Goal: Information Seeking & Learning: Find contact information

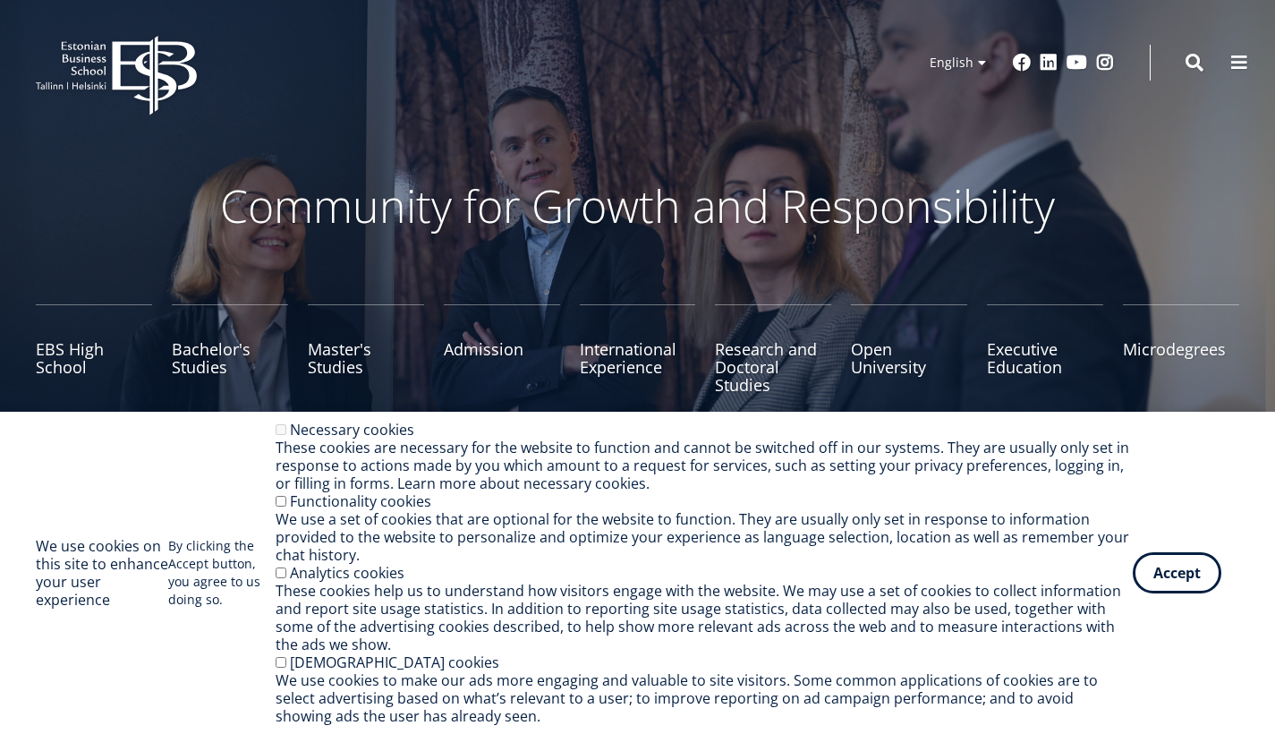
click at [1256, 70] on button at bounding box center [1240, 63] width 36 height 36
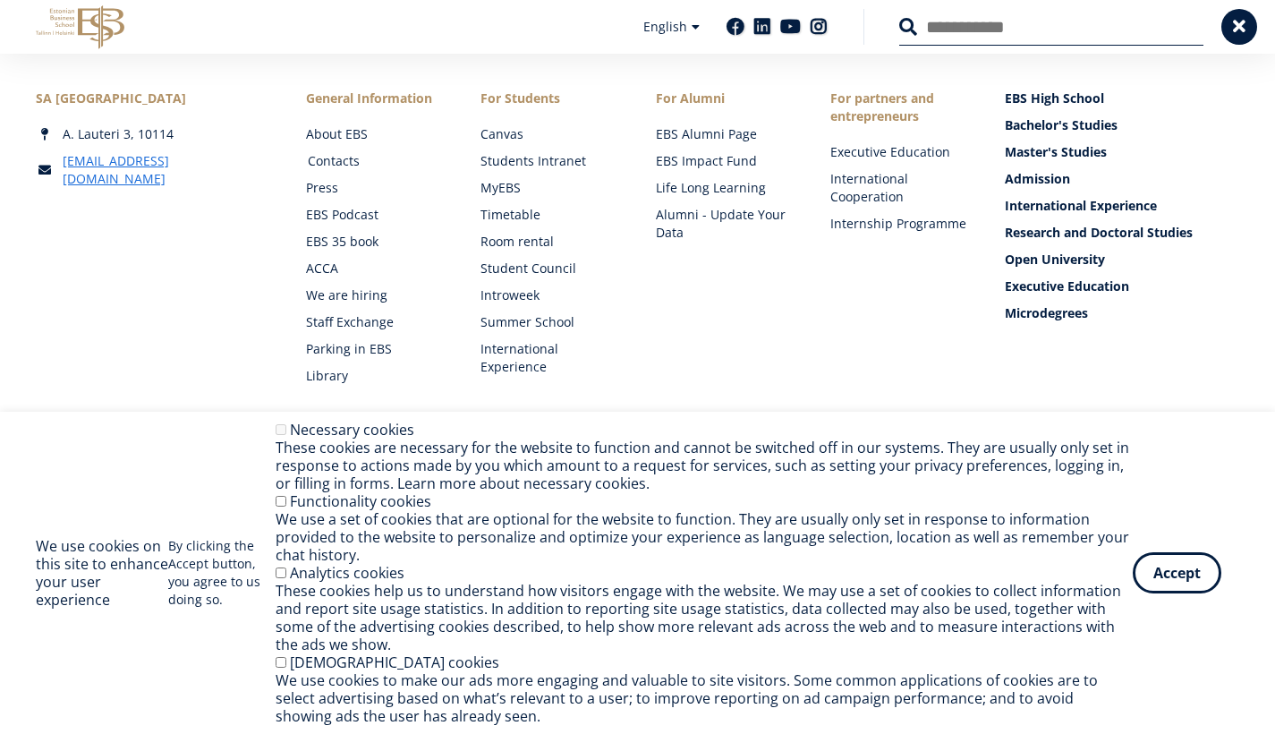
click at [361, 166] on link "Contacts" at bounding box center [377, 161] width 139 height 18
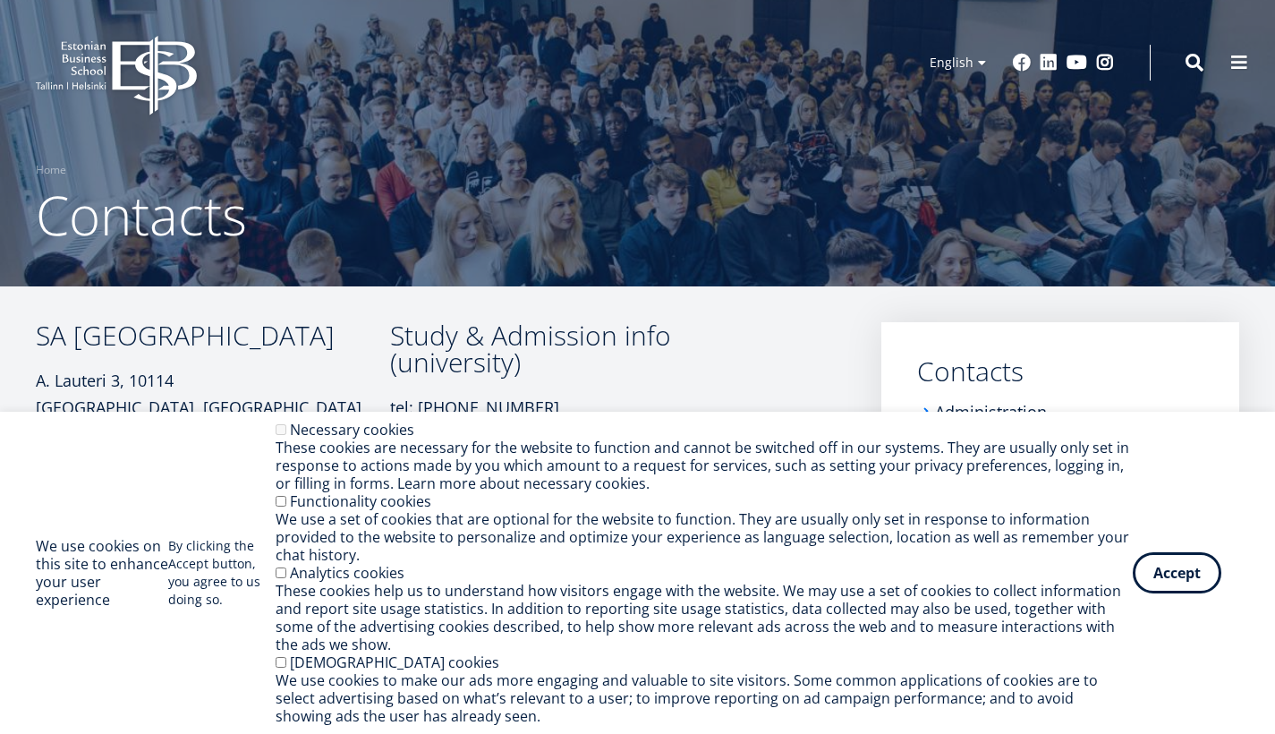
click at [13, 436] on div "We use cookies on this site to enhance your user experience By clicking the Acc…" at bounding box center [637, 573] width 1275 height 322
click at [1152, 569] on button "Accept" at bounding box center [1177, 569] width 89 height 41
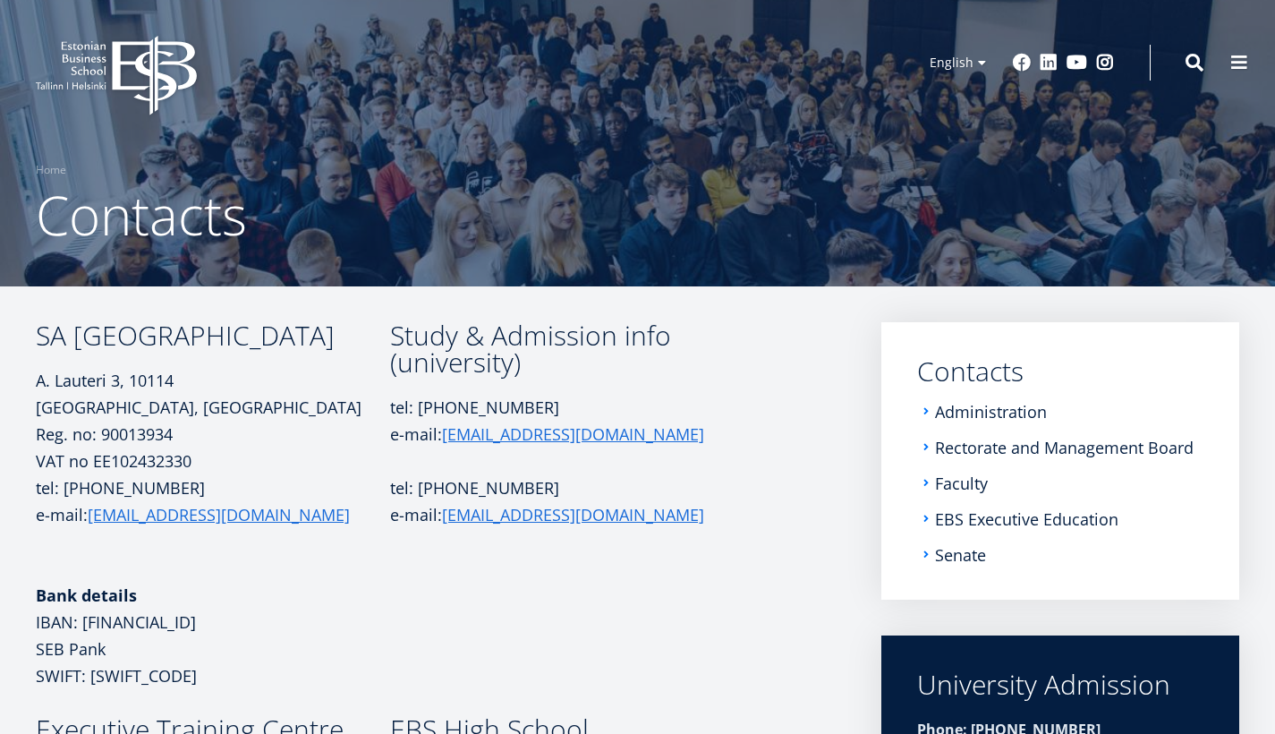
drag, startPoint x: 430, startPoint y: 420, endPoint x: 541, endPoint y: 442, distance: 113.2
click at [541, 442] on p "tel: +372 665 1325 e-mail: info@ebs.ee" at bounding box center [560, 421] width 340 height 54
copy p "info@ebs.ee"
click at [583, 466] on p at bounding box center [560, 460] width 340 height 27
drag, startPoint x: 429, startPoint y: 424, endPoint x: 549, endPoint y: 439, distance: 121.8
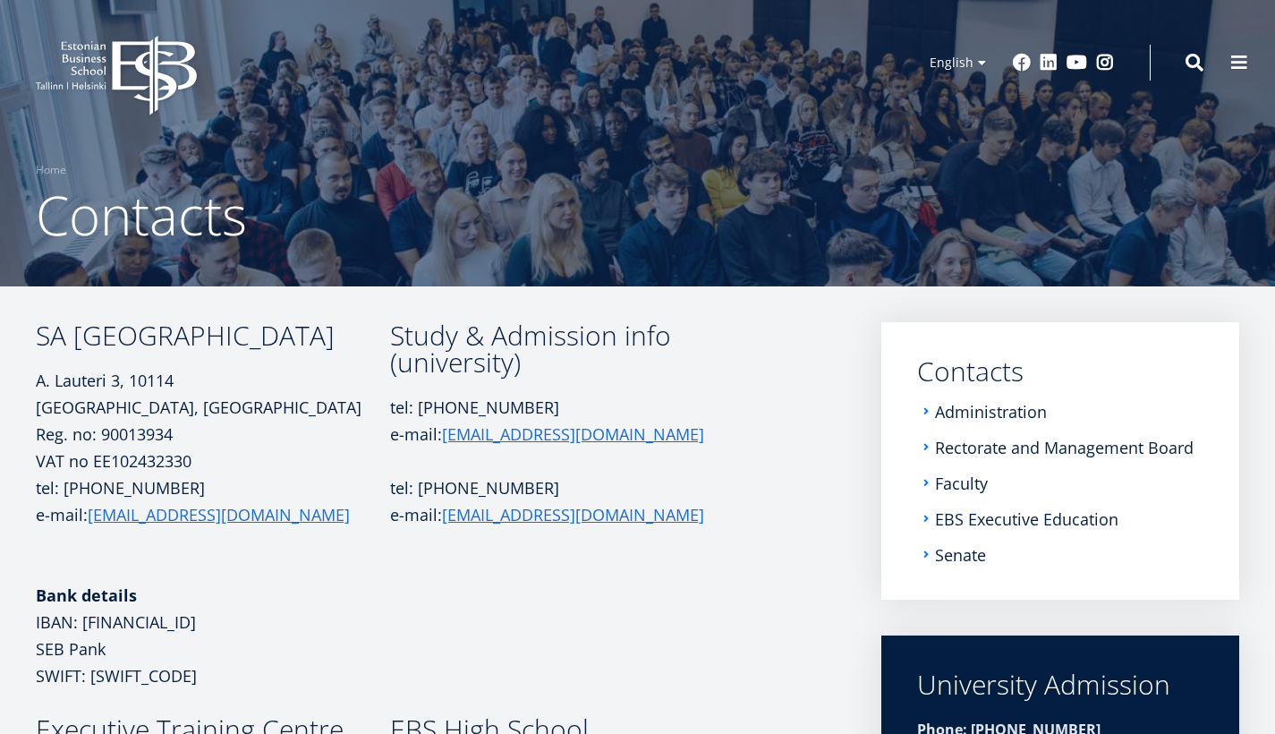
click at [549, 439] on p "tel: +372 665 1325 e-mail: info@ebs.ee" at bounding box center [560, 421] width 340 height 54
copy p "info@ebs.ee"
click at [430, 419] on p "tel: +372 665 1325 e-mail: info@ebs.ee" at bounding box center [560, 421] width 340 height 54
click at [349, 422] on p "A. Lauteri 3, 10114 Tallinn, Estonia Reg. no: 90013934" at bounding box center [213, 407] width 354 height 81
click at [496, 566] on td "Study & Admission info (university) tel: +372 665 1325 e-mail: info@ebs.ee tel:…" at bounding box center [560, 519] width 340 height 394
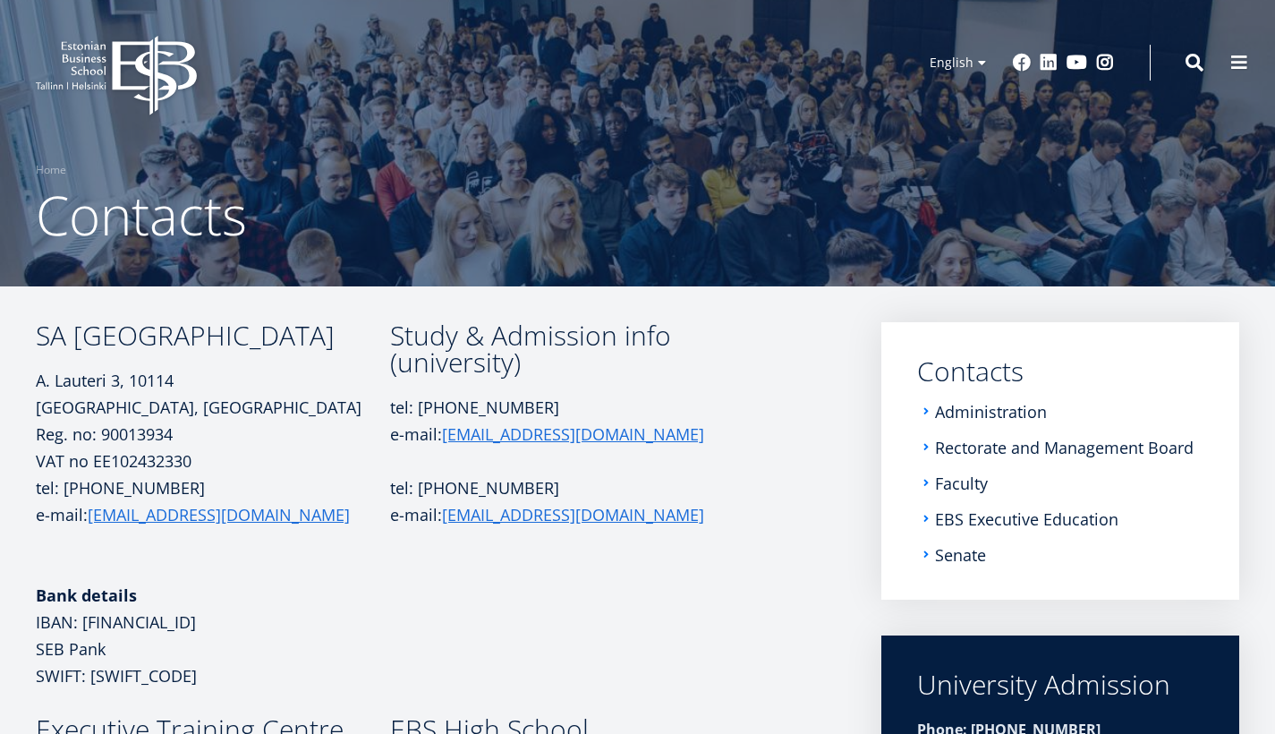
drag, startPoint x: 430, startPoint y: 422, endPoint x: 535, endPoint y: 434, distance: 106.3
click at [535, 434] on p "tel: +372 665 1325 e-mail: info@ebs.ee" at bounding box center [560, 421] width 340 height 54
copy p "info@ebs.ee"
click at [672, 486] on p "tel: +372 665 1340" at bounding box center [560, 487] width 340 height 27
drag, startPoint x: 89, startPoint y: 506, endPoint x: 187, endPoint y: 524, distance: 100.1
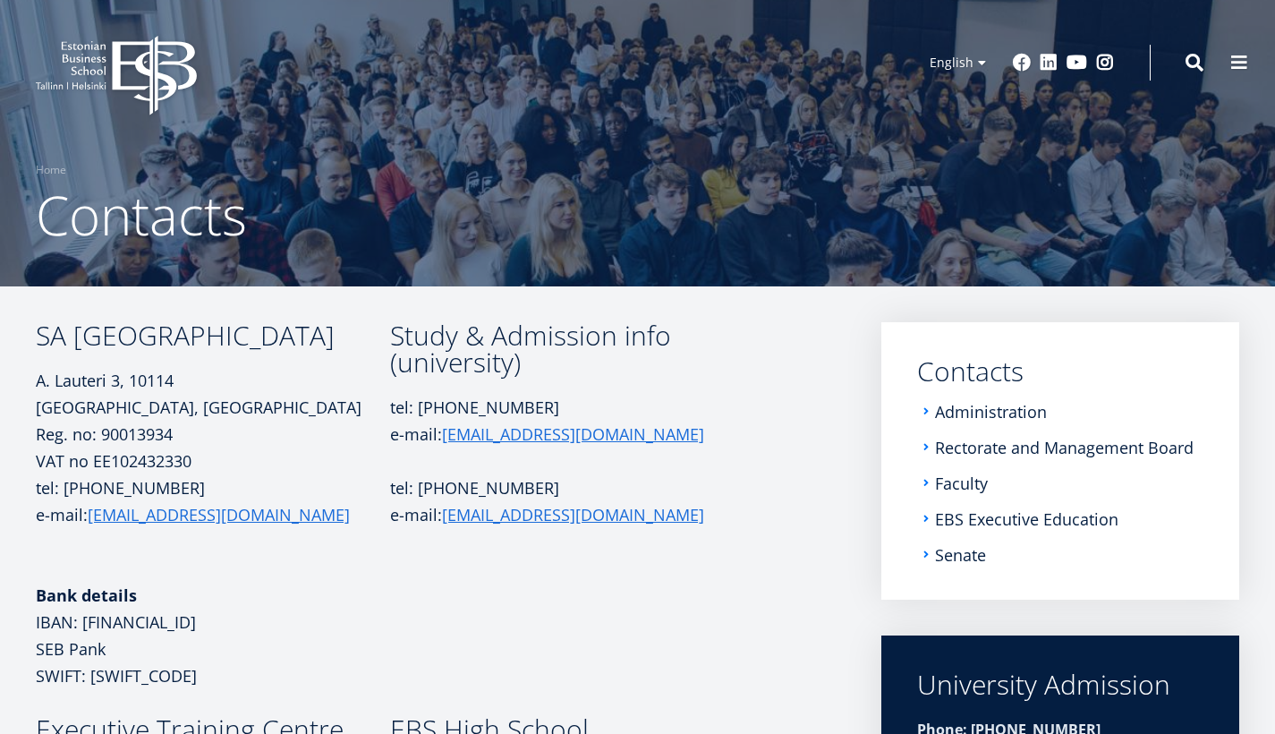
click at [187, 524] on p "tel: +372 665 1300 e-mail: ebs@ebs.ee" at bounding box center [213, 514] width 354 height 81
copy p "e-mail: ebs@ebs.ee"
drag, startPoint x: 432, startPoint y: 428, endPoint x: 540, endPoint y: 435, distance: 107.6
click at [540, 435] on p "tel: +372 665 1325 e-mail: info@ebs.ee" at bounding box center [560, 421] width 340 height 54
copy p "e-mail: info@ebs.ee"
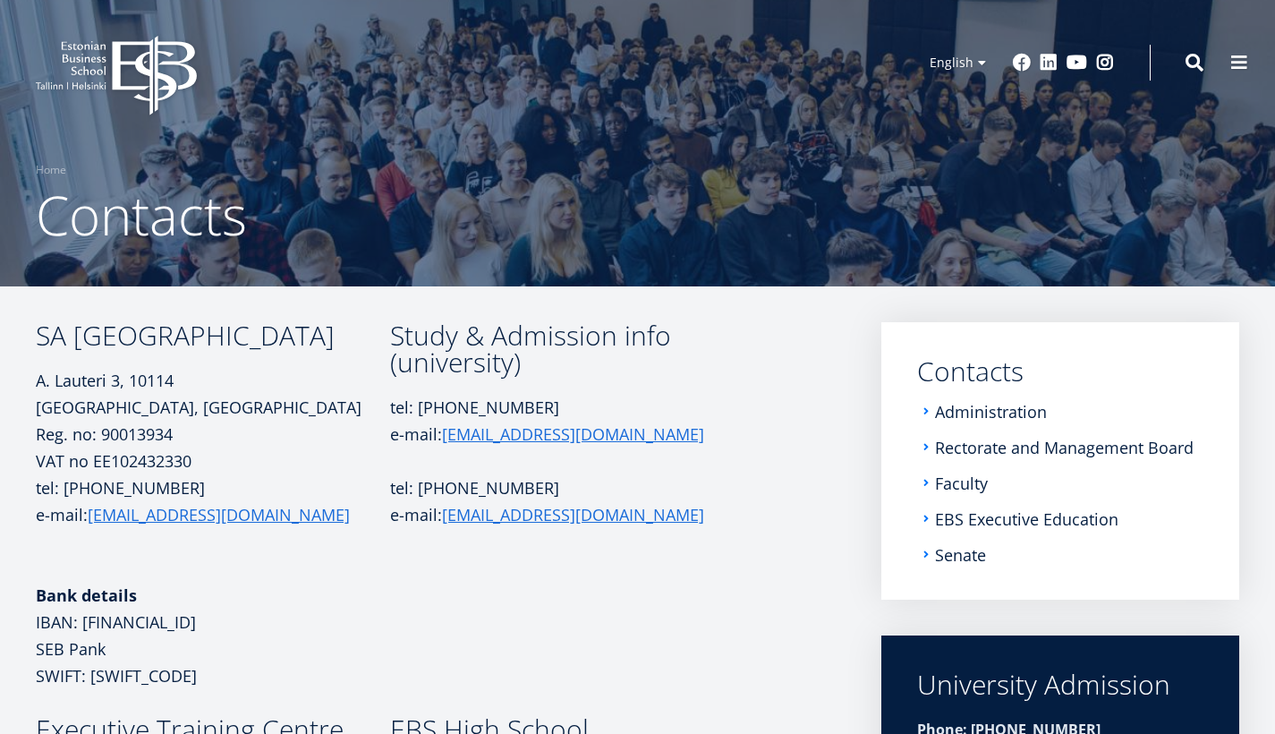
click at [1129, 4] on header "EBS Logo Created with Sketch. Kasutaja konto menüü Log in Estonian Estonian Eng…" at bounding box center [637, 62] width 1275 height 125
